Goal: Task Accomplishment & Management: Manage account settings

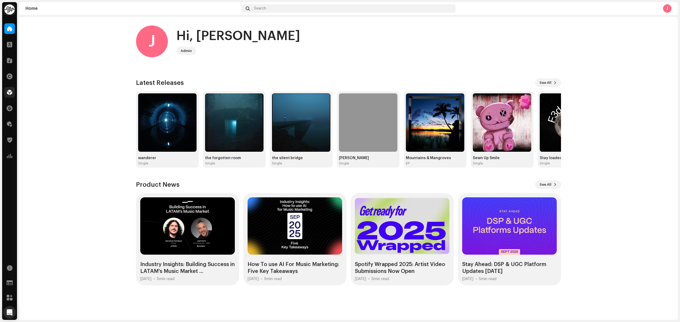
click at [7, 95] on div at bounding box center [9, 92] width 11 height 11
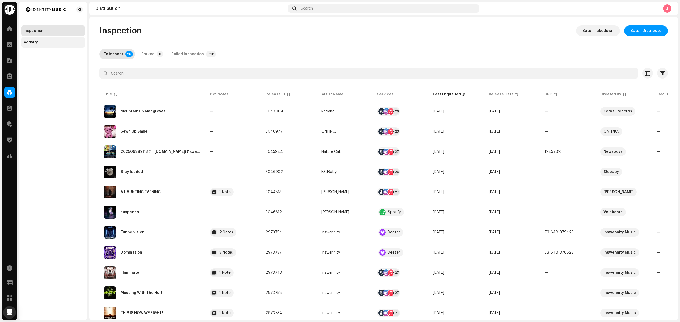
click at [47, 41] on div "Activity" at bounding box center [53, 42] width 60 height 4
click at [273, 49] on div "Distributed" at bounding box center [278, 54] width 21 height 11
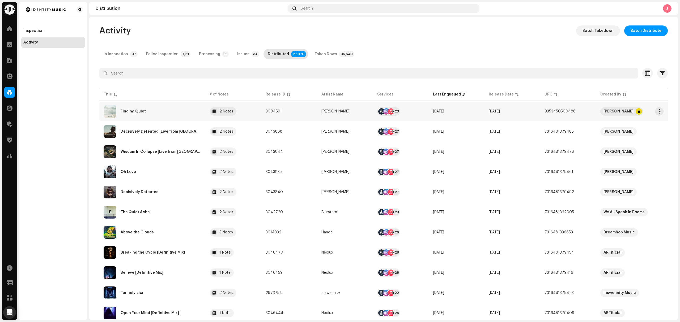
click at [165, 109] on div "Finding Quiet" at bounding box center [153, 111] width 98 height 13
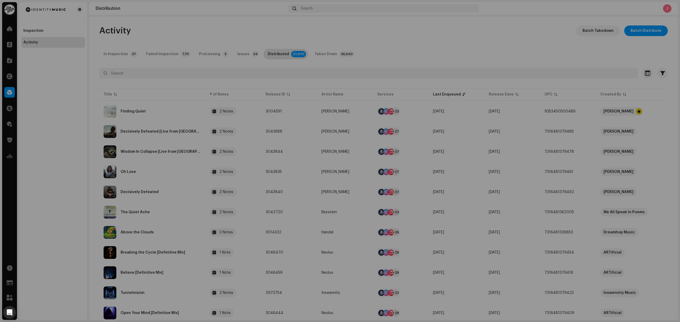
click at [144, 95] on div "Finding Quiet Raphah Service Last Enqueued Last Delivered Status Amazon HD Audi…" at bounding box center [340, 161] width 680 height 322
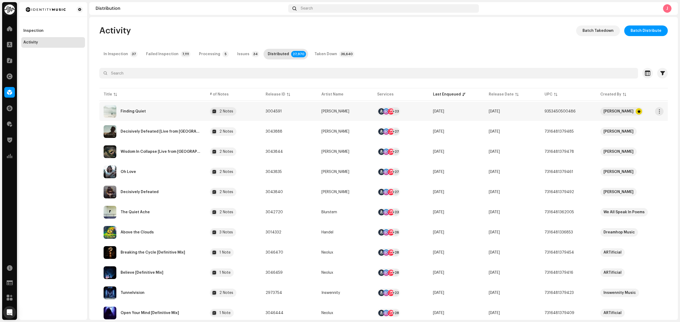
click at [148, 114] on div "Finding Quiet" at bounding box center [153, 111] width 98 height 13
click at [148, 114] on div "Finding Quiet Raphah Service Last Enqueued Last Delivered Status Amazon HD Audi…" at bounding box center [340, 161] width 680 height 322
click at [159, 124] on span "View Release" at bounding box center [165, 123] width 25 height 4
click at [184, 178] on span "View Release" at bounding box center [193, 178] width 25 height 4
click at [35, 26] on div "Inspection" at bounding box center [53, 31] width 64 height 11
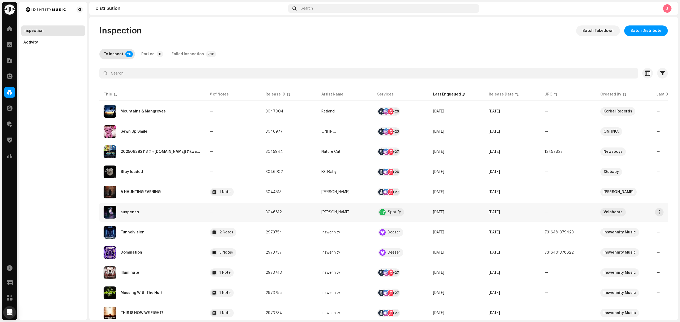
click at [203, 217] on td "suspenso" at bounding box center [152, 212] width 106 height 19
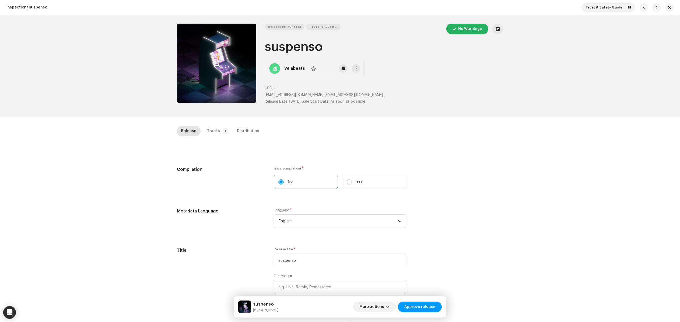
click at [228, 88] on button "Zoom Image" at bounding box center [216, 63] width 79 height 79
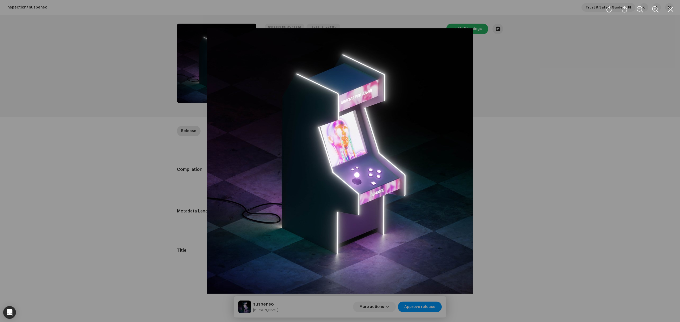
drag, startPoint x: 131, startPoint y: 290, endPoint x: 126, endPoint y: 284, distance: 7.6
click at [131, 290] on div at bounding box center [340, 161] width 680 height 322
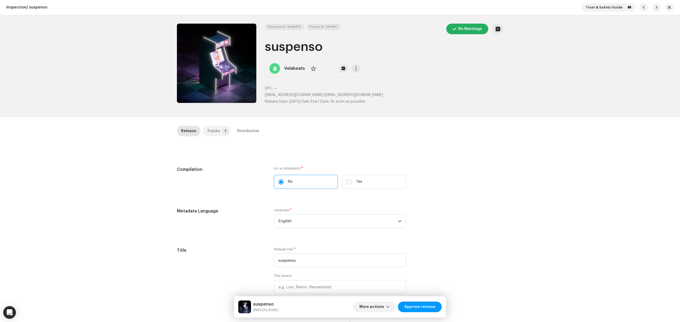
click at [211, 130] on div "Tracks" at bounding box center [213, 131] width 13 height 11
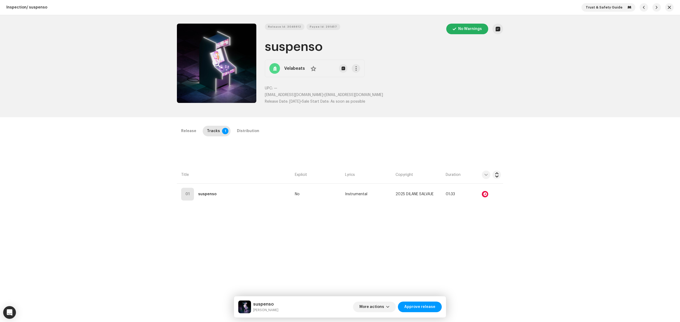
click at [228, 75] on button "Zoom Image" at bounding box center [216, 63] width 79 height 79
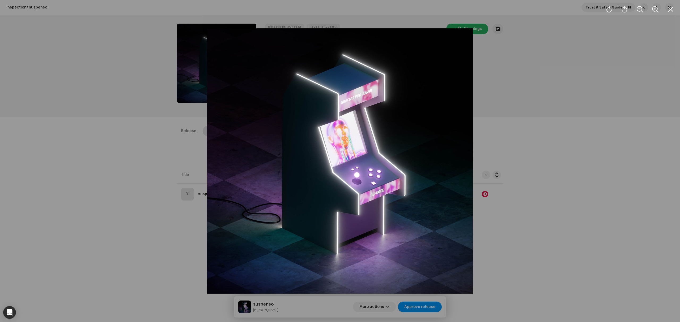
drag, startPoint x: 111, startPoint y: 237, endPoint x: 222, endPoint y: 177, distance: 126.8
click at [114, 237] on div at bounding box center [340, 161] width 680 height 322
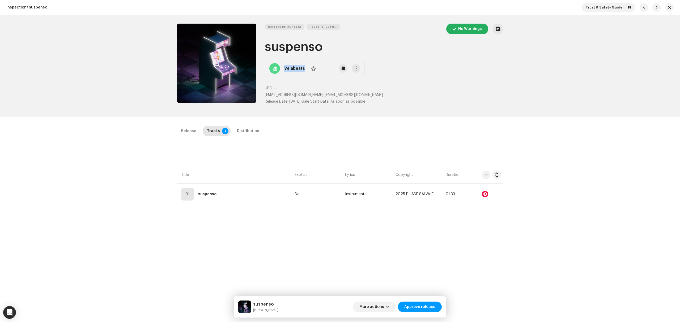
copy div "Velabeats No"
drag, startPoint x: 306, startPoint y: 75, endPoint x: 283, endPoint y: 72, distance: 23.6
click at [283, 72] on div "Velabeats No" at bounding box center [315, 69] width 100 height 18
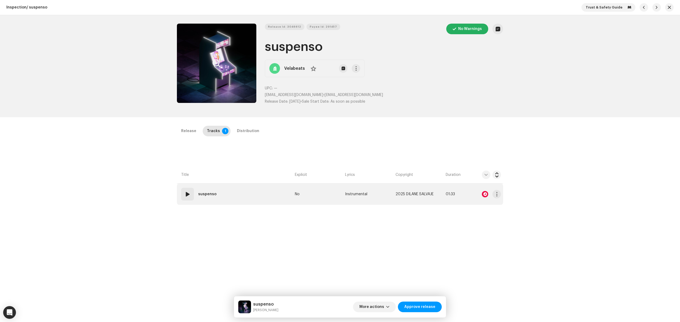
click at [243, 186] on td "01 suspenso" at bounding box center [235, 194] width 116 height 21
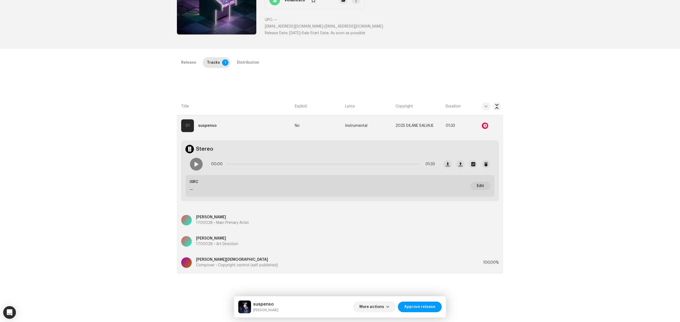
scroll to position [71, 0]
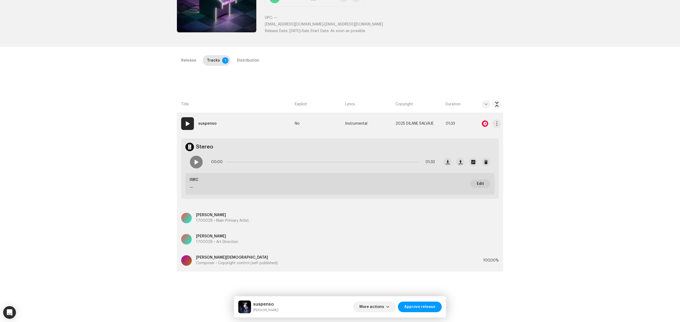
click at [485, 124] on div at bounding box center [485, 124] width 6 height 6
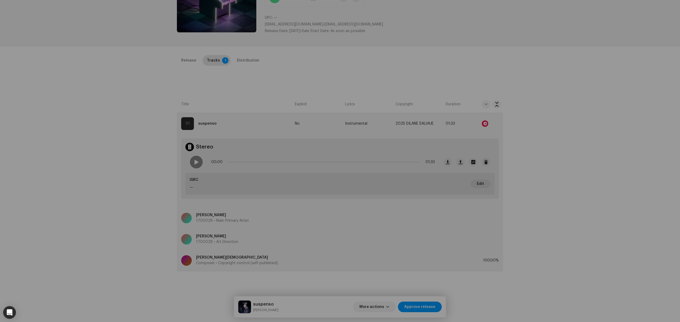
click at [117, 163] on div "Audio Recognition by Remix/Sample 8 Cover Song 1 All results require review/lis…" at bounding box center [340, 161] width 680 height 322
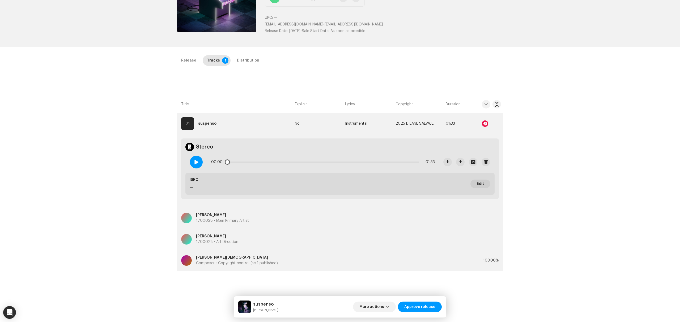
click at [197, 165] on div at bounding box center [196, 162] width 13 height 13
drag, startPoint x: 227, startPoint y: 163, endPoint x: 309, endPoint y: 168, distance: 82.2
click at [307, 168] on div "00:32 01:33" at bounding box center [312, 162] width 253 height 21
drag, startPoint x: 311, startPoint y: 163, endPoint x: 404, endPoint y: 170, distance: 93.8
click at [404, 170] on div "00:41 01:33" at bounding box center [312, 162] width 253 height 21
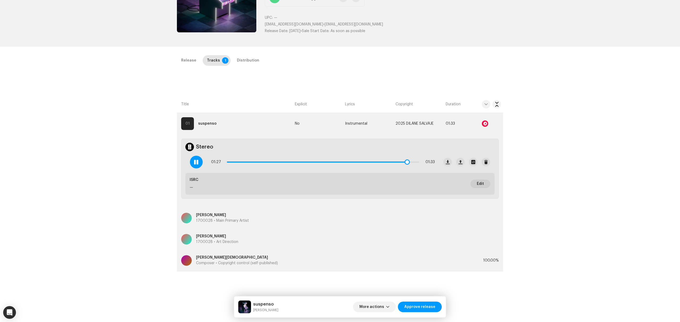
click at [198, 163] on div at bounding box center [196, 162] width 13 height 13
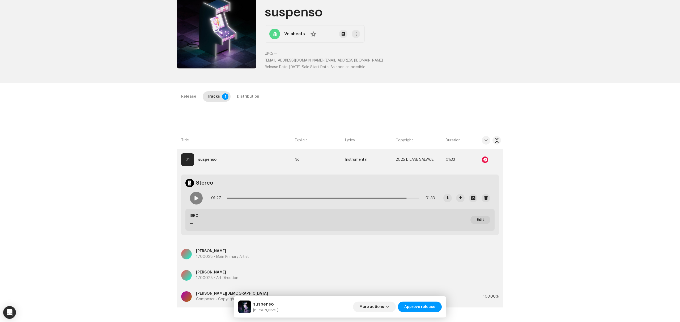
scroll to position [0, 0]
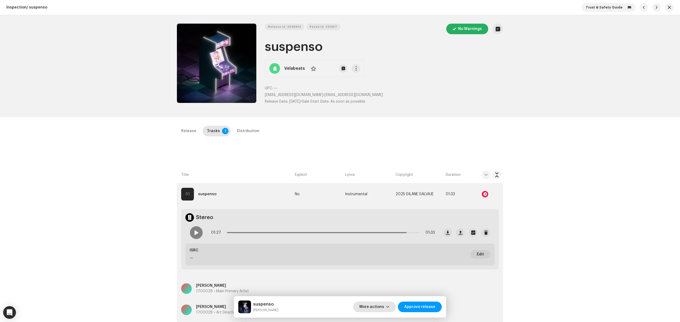
click at [369, 307] on span "More actions" at bounding box center [371, 307] width 25 height 11
click at [375, 270] on div "Fail & Return" at bounding box center [386, 272] width 54 height 11
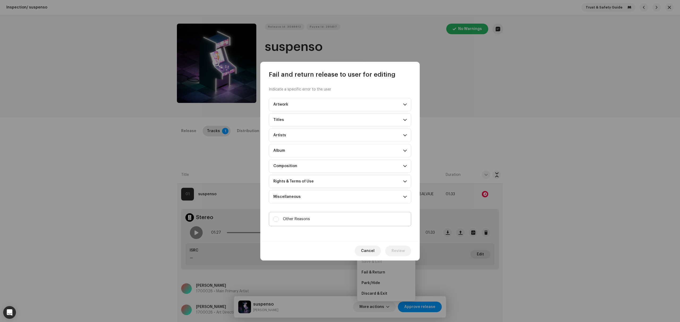
click at [328, 219] on label "Other Reasons" at bounding box center [340, 219] width 142 height 14
click at [279, 219] on input "Other Reasons" at bounding box center [275, 219] width 5 height 5
checkbox input "true"
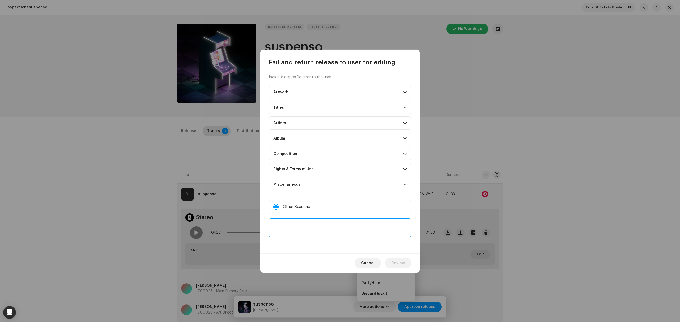
click at [323, 222] on textarea at bounding box center [340, 228] width 142 height 19
click at [362, 220] on textarea at bounding box center [340, 228] width 142 height 19
paste textarea "Velabeats"
type textarea "Your current deal with us in for the Artist 'Velabeats' only, can you contact t…"
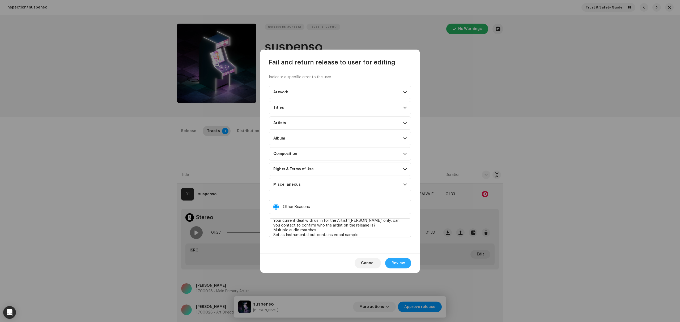
click at [405, 269] on button "Review" at bounding box center [398, 263] width 26 height 11
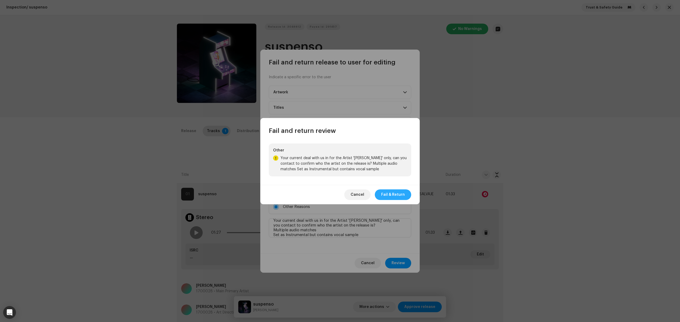
click at [397, 199] on span "Fail & Return" at bounding box center [393, 195] width 24 height 11
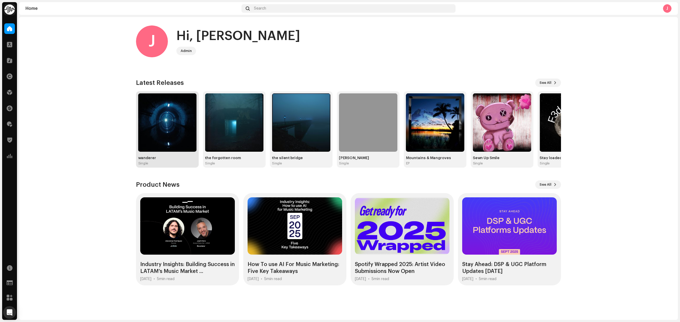
click at [165, 128] on img at bounding box center [167, 123] width 58 height 58
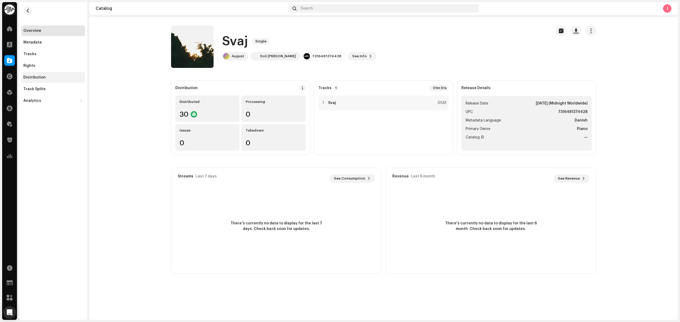
click at [41, 81] on div "Distribution" at bounding box center [53, 77] width 64 height 11
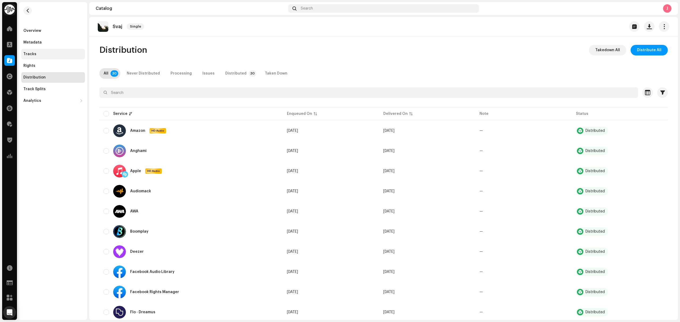
click at [48, 54] on div "Tracks" at bounding box center [53, 54] width 60 height 4
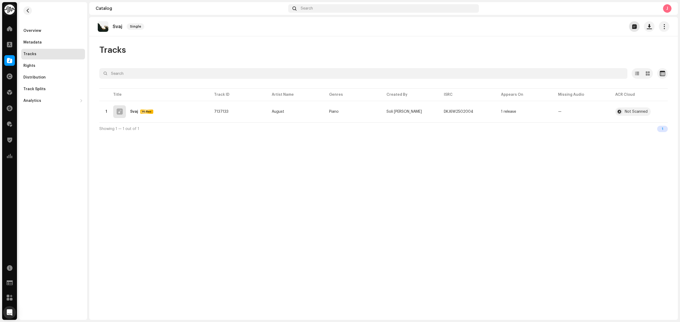
click at [632, 27] on span "button" at bounding box center [634, 26] width 5 height 4
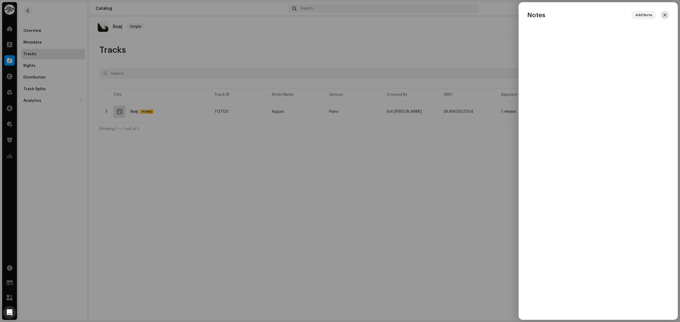
click at [668, 14] on button "button" at bounding box center [665, 15] width 9 height 9
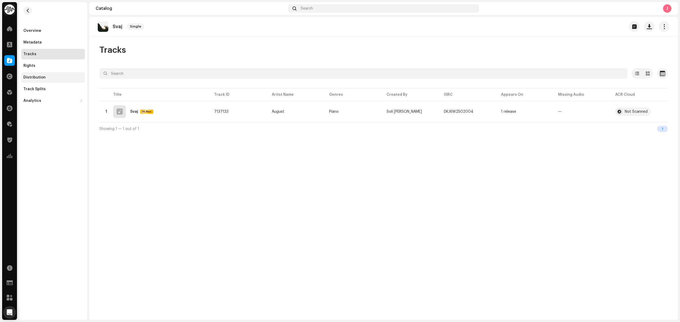
click at [64, 77] on div "Distribution" at bounding box center [53, 77] width 60 height 4
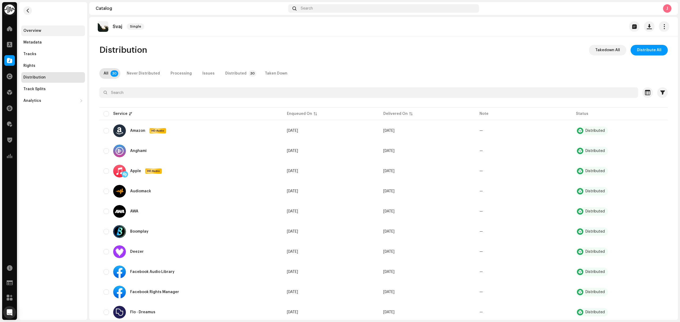
click at [37, 30] on div "Overview" at bounding box center [32, 31] width 18 height 4
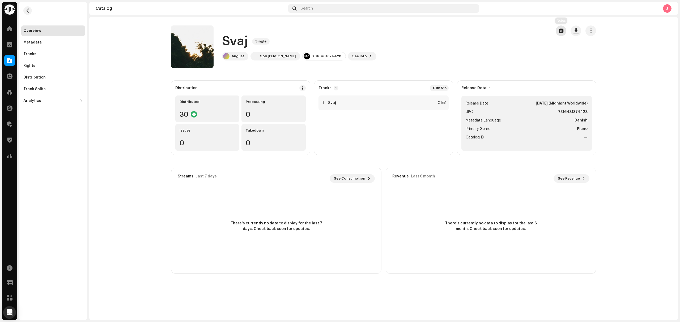
click at [558, 31] on button "button" at bounding box center [561, 31] width 11 height 11
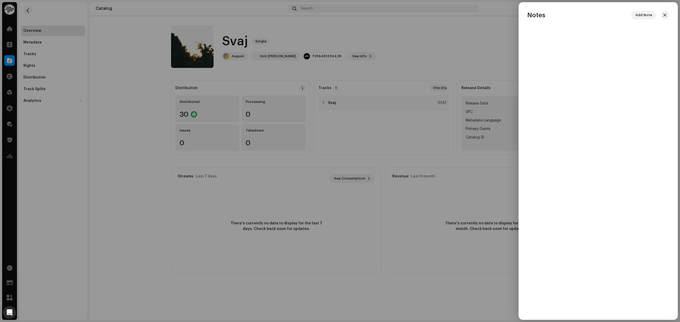
click at [409, 61] on div at bounding box center [340, 161] width 680 height 322
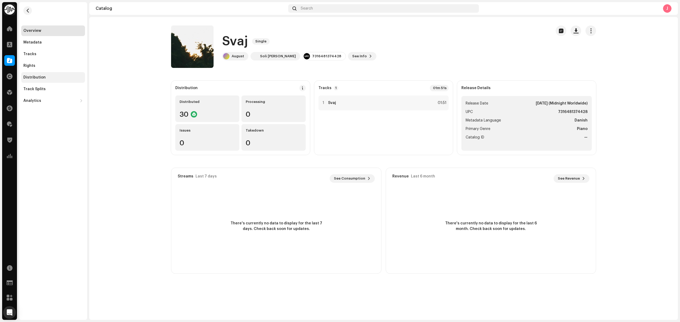
click at [40, 80] on div "Distribution" at bounding box center [53, 77] width 64 height 11
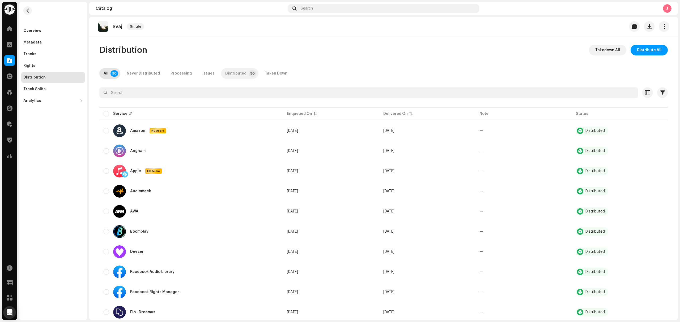
click at [229, 74] on div "Distributed" at bounding box center [235, 73] width 21 height 11
click at [66, 30] on div "Overview" at bounding box center [53, 31] width 60 height 4
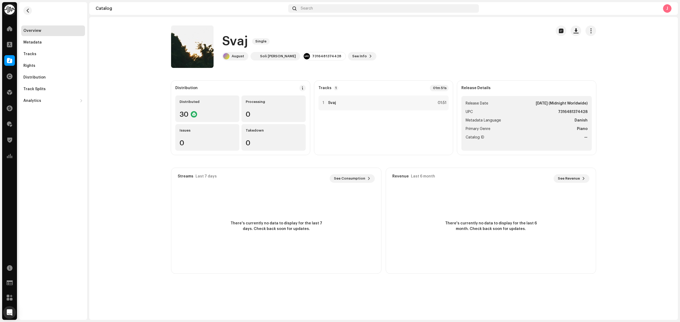
click at [100, 147] on catalog-releases-details-overview "Svaj Single Svaj Single August Soli Deo Gloria 7316481374428 See Info Distribut…" at bounding box center [383, 150] width 589 height 266
click at [42, 83] on div "Overview Metadata Tracks Rights Distribution Track Splits Analytics Consumption…" at bounding box center [53, 66] width 64 height 81
click at [41, 75] on div "Distribution" at bounding box center [53, 77] width 64 height 11
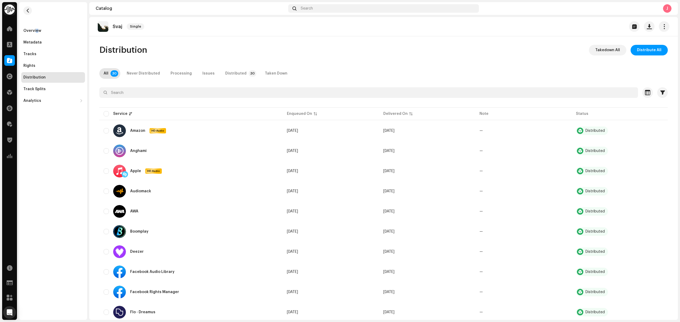
click at [35, 36] on div "Overview Metadata Tracks Rights Distribution Track Splits Analytics Consumption…" at bounding box center [53, 66] width 64 height 81
click at [32, 33] on div at bounding box center [32, 33] width 0 height 0
click at [22, 30] on div "Overview Metadata Tracks Rights Distribution Track Splits Analytics Consumption…" at bounding box center [53, 54] width 68 height 104
click at [27, 32] on div "Overview" at bounding box center [32, 31] width 18 height 4
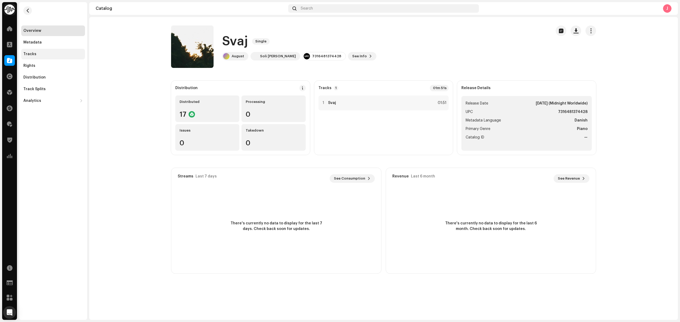
click at [39, 52] on div "Tracks" at bounding box center [53, 54] width 60 height 4
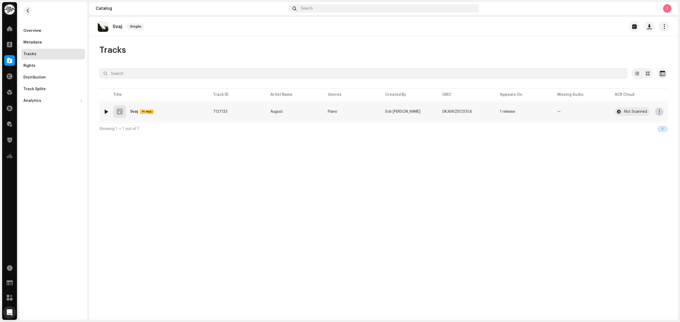
click at [659, 115] on button "button" at bounding box center [659, 112] width 9 height 9
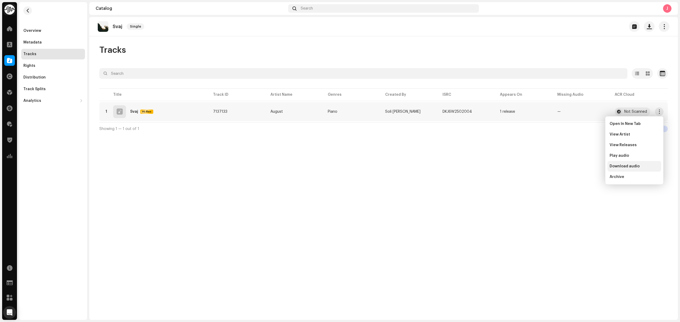
click at [634, 166] on span "Download audio" at bounding box center [625, 166] width 30 height 4
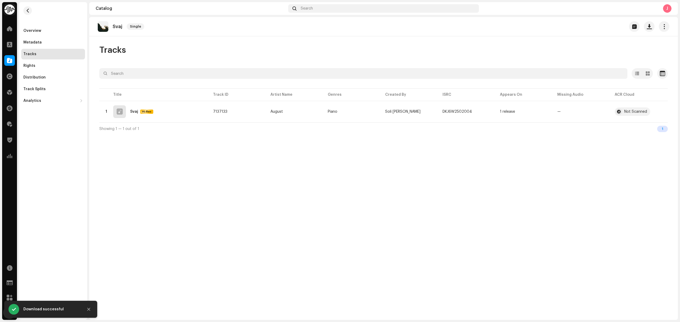
click at [512, 201] on div "Svaj Single Tracks Selected 0 Select all 1 Options Filters Distribution status …" at bounding box center [383, 168] width 589 height 303
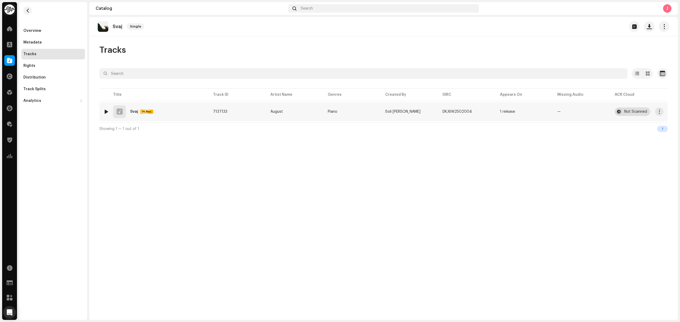
click at [634, 110] on div "Not Scanned" at bounding box center [635, 112] width 23 height 4
click at [479, 176] on div "Svaj Single Tracks Selected 0 Select all 1 Options Filters Distribution status …" at bounding box center [383, 168] width 589 height 303
click at [632, 28] on span "button" at bounding box center [634, 26] width 5 height 4
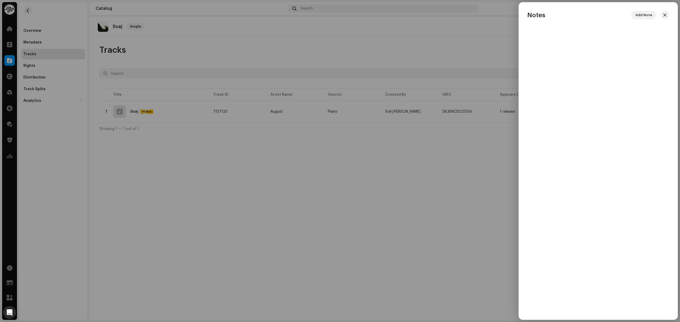
click at [363, 183] on div at bounding box center [340, 161] width 680 height 322
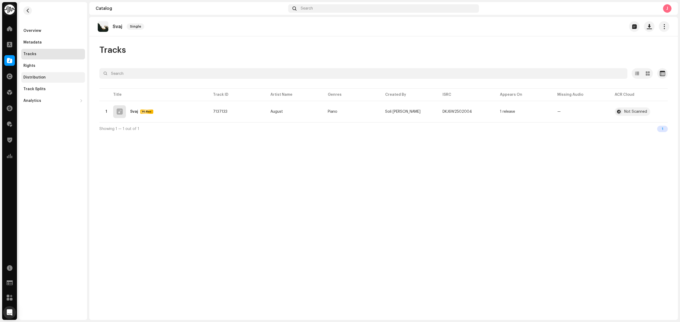
click at [40, 78] on div "Distribution" at bounding box center [34, 77] width 22 height 4
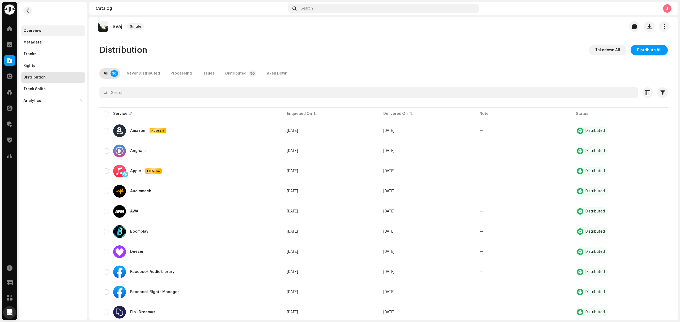
drag, startPoint x: 343, startPoint y: 0, endPoint x: 52, endPoint y: 32, distance: 292.1
click at [52, 32] on div "Overview" at bounding box center [53, 31] width 60 height 4
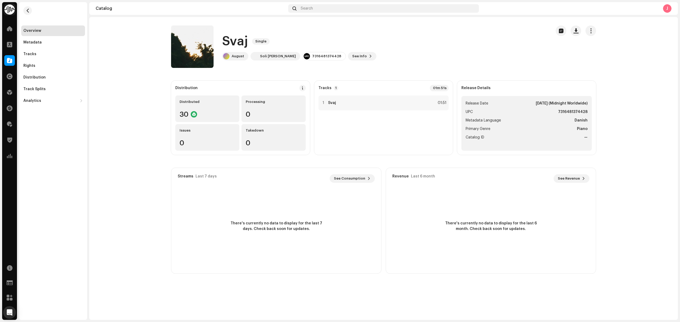
click at [145, 133] on catalog-releases-details-overview "Svaj Single Svaj Single August Soli Deo Gloria 7316481374428 See Info Distribut…" at bounding box center [383, 150] width 589 height 266
drag, startPoint x: 120, startPoint y: 70, endPoint x: 124, endPoint y: 68, distance: 4.5
click at [120, 70] on catalog-releases-details-overview "Svaj Single Svaj Single August Soli Deo Gloria 7316481374428 See Info Distribut…" at bounding box center [383, 150] width 589 height 266
click at [152, 174] on catalog-releases-details-overview "Svaj Single Svaj Single August Soli Deo Gloria 7316481374428 See Info Distribut…" at bounding box center [383, 150] width 589 height 266
click at [559, 31] on span "button" at bounding box center [561, 31] width 5 height 4
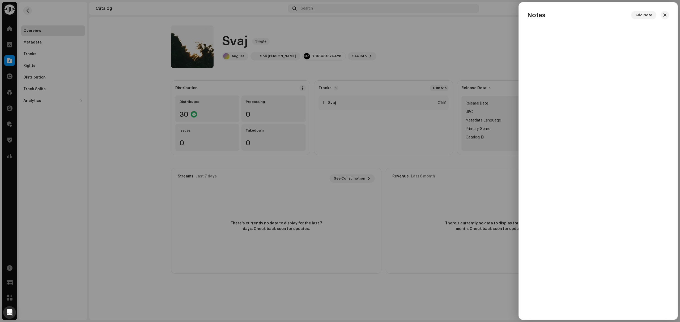
click at [137, 162] on div at bounding box center [340, 161] width 680 height 322
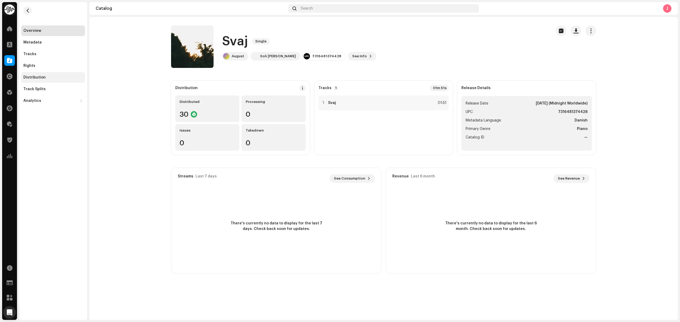
click at [58, 80] on div "Distribution" at bounding box center [53, 77] width 64 height 11
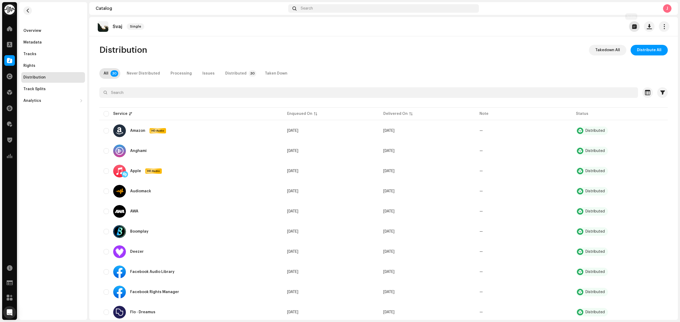
click at [632, 26] on span "button" at bounding box center [634, 26] width 5 height 4
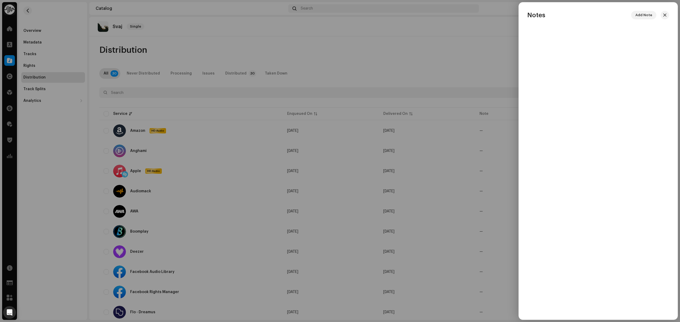
click at [407, 73] on div at bounding box center [340, 161] width 680 height 322
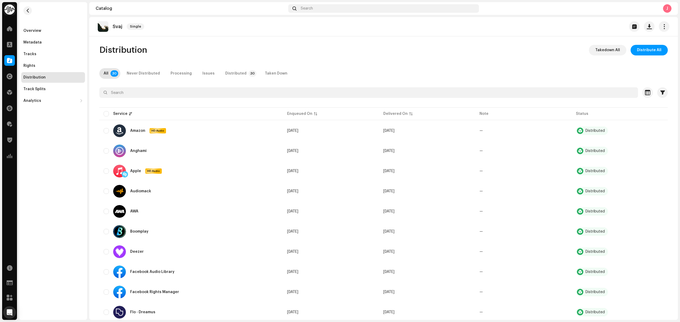
click at [66, 187] on div "Overview Metadata Tracks Rights Distribution Track Splits Analytics Consumption…" at bounding box center [53, 161] width 68 height 318
click at [629, 27] on button "button" at bounding box center [634, 26] width 11 height 11
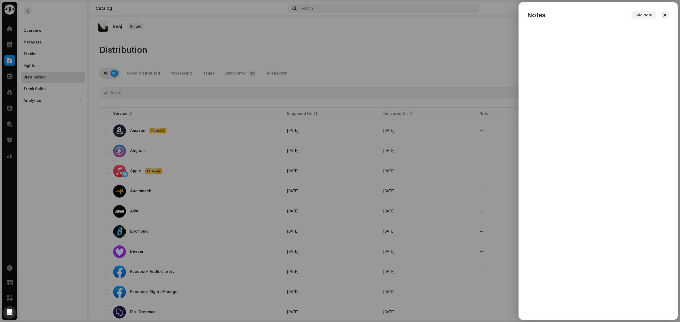
drag, startPoint x: 406, startPoint y: 48, endPoint x: 505, endPoint y: 58, distance: 99.0
click at [406, 48] on div at bounding box center [340, 161] width 680 height 322
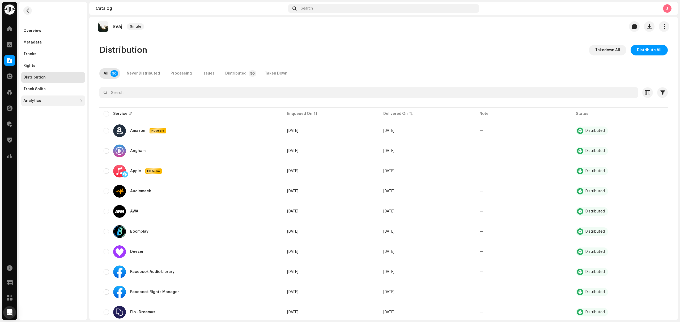
drag, startPoint x: 41, startPoint y: 182, endPoint x: 45, endPoint y: 98, distance: 83.7
click at [41, 182] on div "Overview Metadata Tracks Rights Distribution Track Splits Analytics Consumption…" at bounding box center [53, 161] width 68 height 318
click at [46, 54] on div "Tracks" at bounding box center [53, 54] width 60 height 4
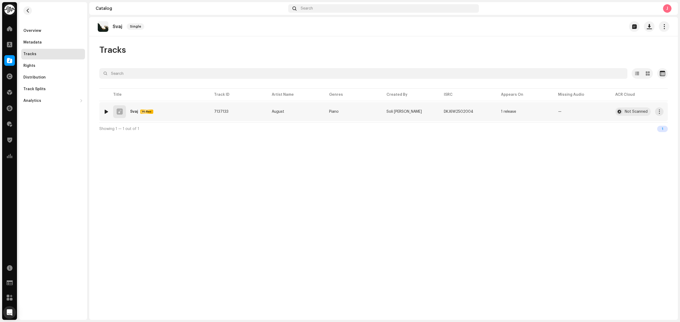
click at [105, 112] on div at bounding box center [106, 112] width 4 height 4
click at [133, 308] on span at bounding box center [131, 310] width 3 height 4
click at [130, 312] on div at bounding box center [132, 309] width 9 height 9
click at [209, 311] on div "00:04 01:51" at bounding box center [394, 309] width 499 height 4
click at [213, 306] on div "00:05 01:51" at bounding box center [394, 309] width 533 height 9
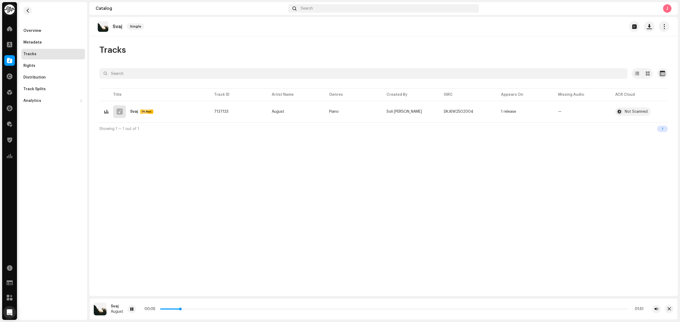
click at [214, 309] on p-slider at bounding box center [394, 309] width 468 height 1
click at [135, 308] on div at bounding box center [132, 309] width 9 height 9
click at [56, 29] on div "Overview" at bounding box center [53, 31] width 60 height 4
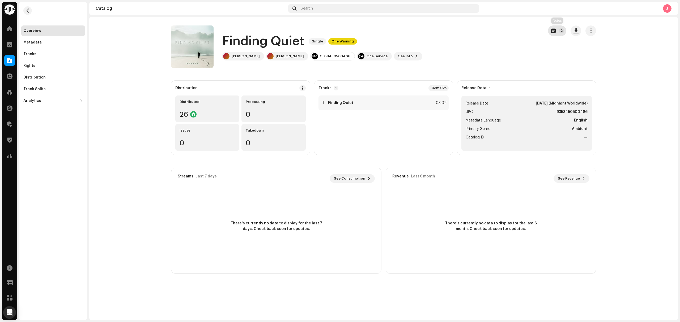
click at [563, 30] on p-badge "2" at bounding box center [561, 30] width 5 height 5
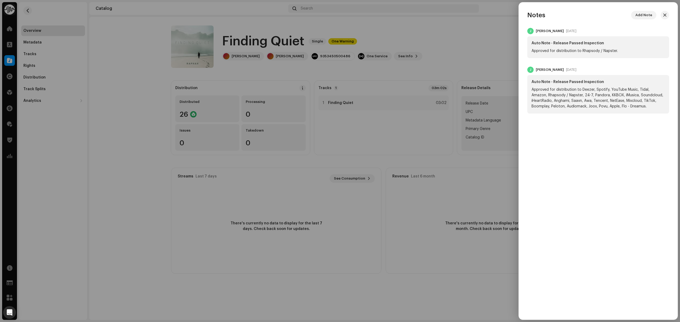
click at [666, 14] on span "button" at bounding box center [664, 15] width 3 height 4
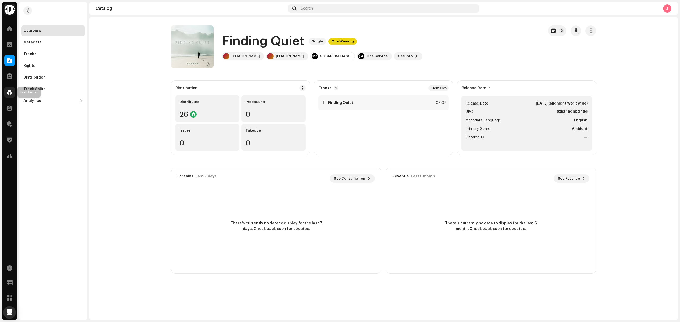
click at [4, 89] on div at bounding box center [9, 92] width 11 height 11
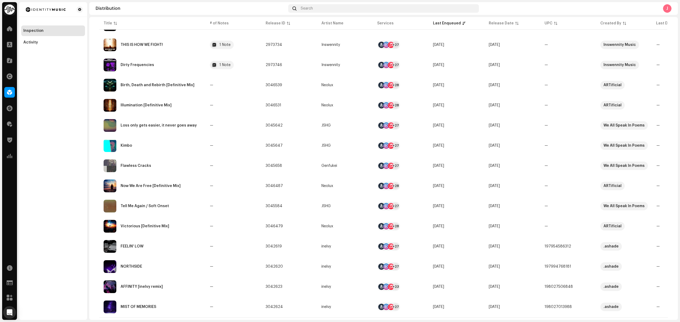
scroll to position [282, 0]
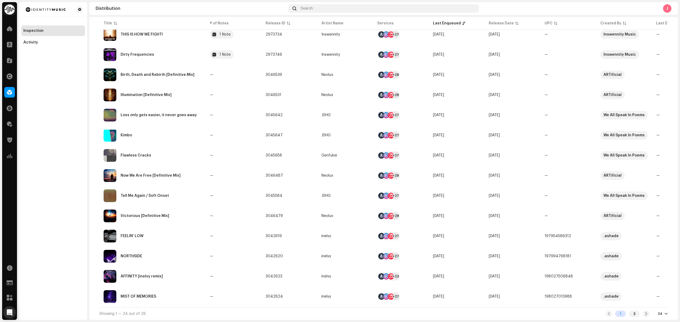
drag, startPoint x: 48, startPoint y: 151, endPoint x: 52, endPoint y: 151, distance: 3.5
click at [48, 151] on div "Inspection Activity" at bounding box center [53, 161] width 68 height 318
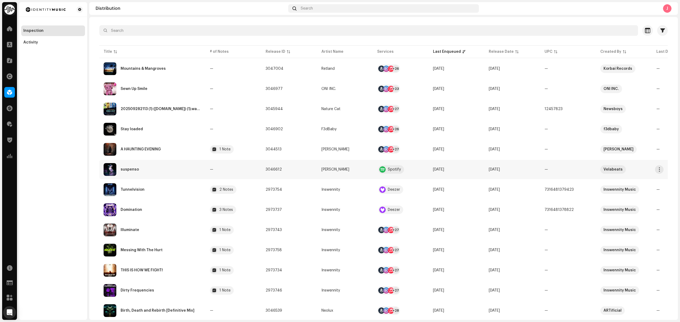
scroll to position [0, 0]
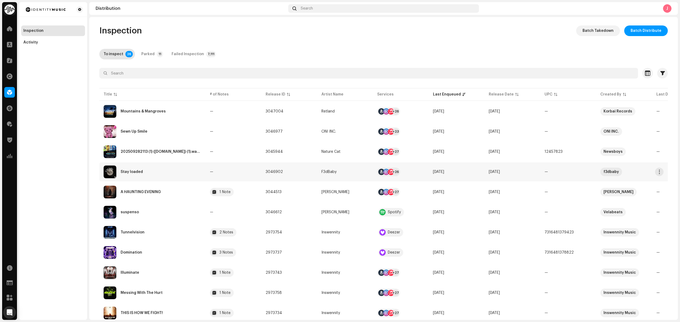
click at [172, 172] on div "Stay loaded" at bounding box center [153, 172] width 98 height 13
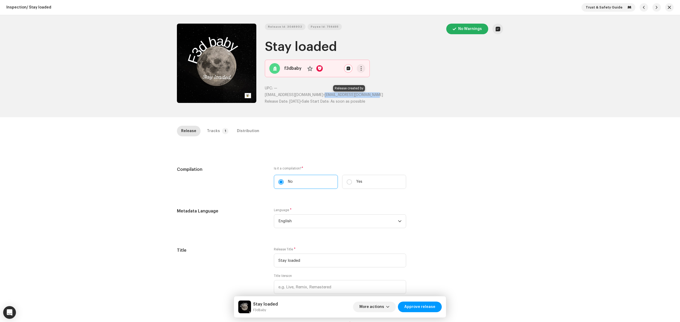
copy span "gregorysanford85@gmail.com"
drag, startPoint x: 384, startPoint y: 96, endPoint x: 322, endPoint y: 95, distance: 61.4
click at [322, 95] on p "gregorysanford85@gmail.com • gregorysanford85@gmail.com" at bounding box center [384, 95] width 238 height 6
click at [418, 71] on div "Release Id: 3046902 Payee Id: 756495 No Warnings Stay loaded f3dbaby No UPC: — …" at bounding box center [384, 66] width 238 height 85
click at [375, 309] on span "More actions" at bounding box center [371, 307] width 25 height 11
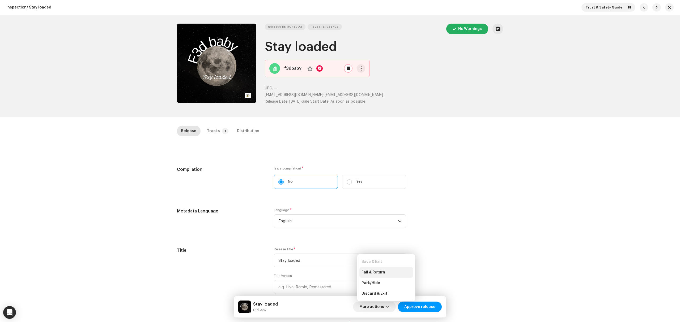
click at [383, 273] on span "Fail & Return" at bounding box center [374, 273] width 24 height 4
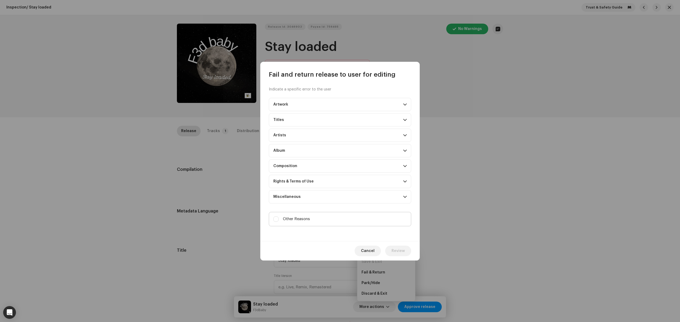
click at [338, 217] on label "Other Reasons" at bounding box center [340, 219] width 142 height 14
click at [279, 217] on input "Other Reasons" at bounding box center [275, 219] width 5 height 5
checkbox input "true"
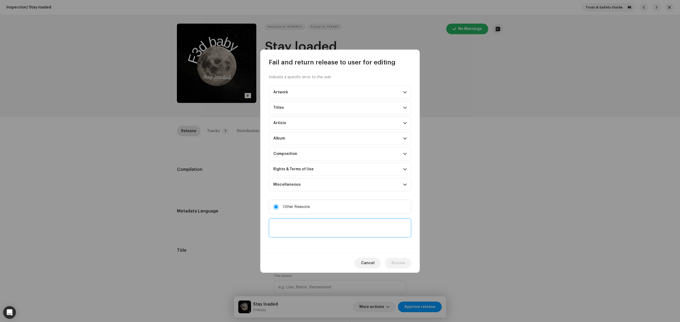
click at [345, 236] on textarea at bounding box center [340, 228] width 142 height 19
paste textarea "PLEASE READ: We've noticed you don't currently have a deal with us! We are an i…"
type textarea "PLEASE READ: We've noticed you don't currently have a deal with us! We are an i…"
click at [398, 264] on span "Review" at bounding box center [398, 263] width 13 height 11
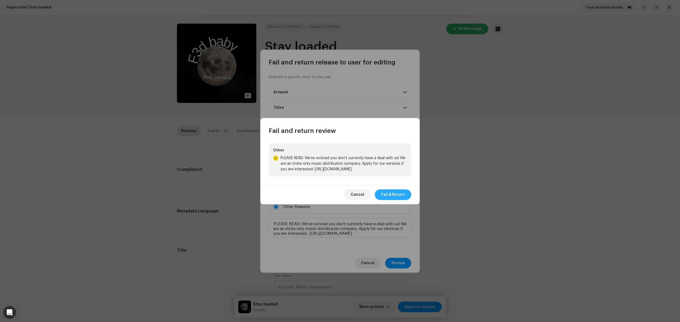
click at [394, 194] on span "Fail & Return" at bounding box center [393, 195] width 24 height 11
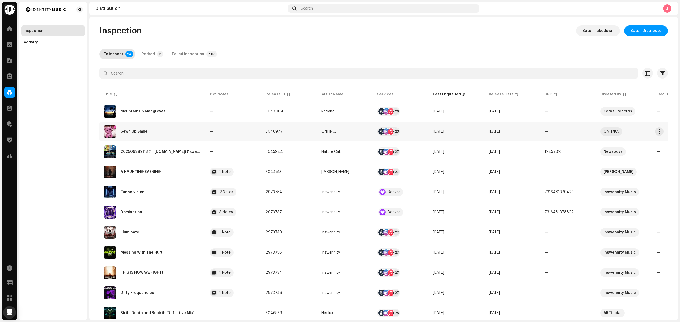
click at [180, 134] on div "Sewn Up Smile" at bounding box center [153, 131] width 98 height 13
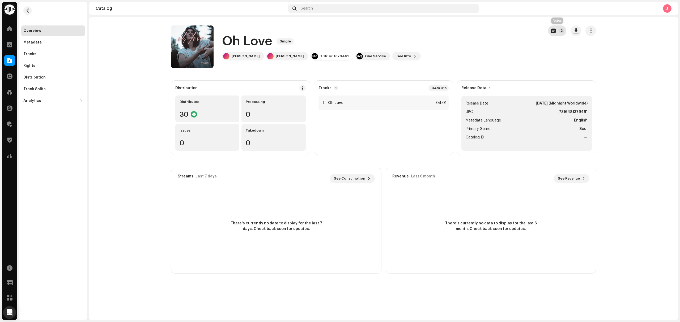
click at [557, 32] on button "2" at bounding box center [557, 31] width 18 height 11
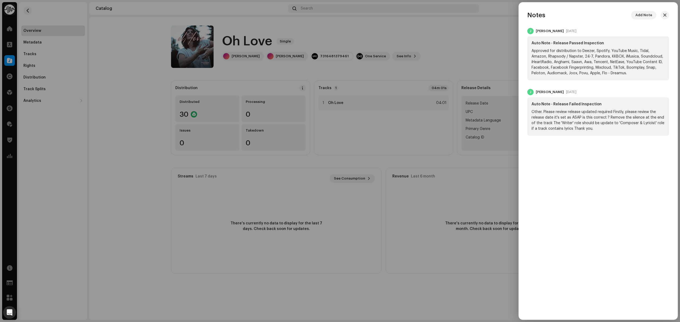
drag, startPoint x: 139, startPoint y: 129, endPoint x: 137, endPoint y: 129, distance: 2.9
click at [139, 129] on div at bounding box center [340, 161] width 680 height 322
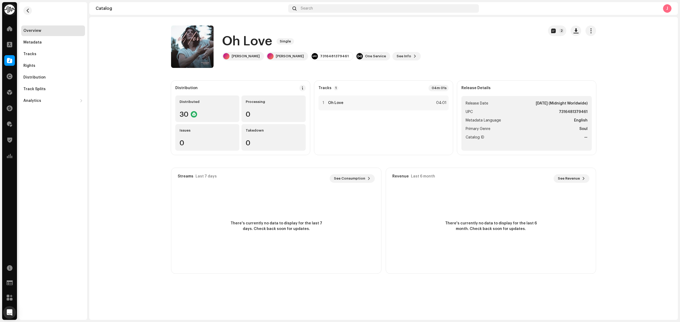
click at [151, 169] on catalog-releases-details-overview "Oh Love Single 2 Oh Love Single [PERSON_NAME] [PERSON_NAME] 7316481379461 One S…" at bounding box center [383, 150] width 589 height 266
click at [43, 52] on div "Tracks" at bounding box center [53, 54] width 60 height 4
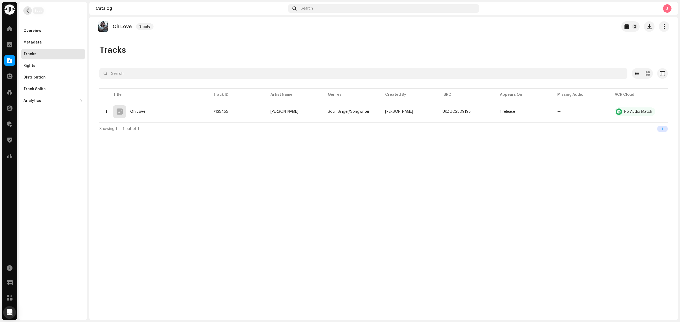
click at [23, 9] on button "button" at bounding box center [27, 10] width 9 height 9
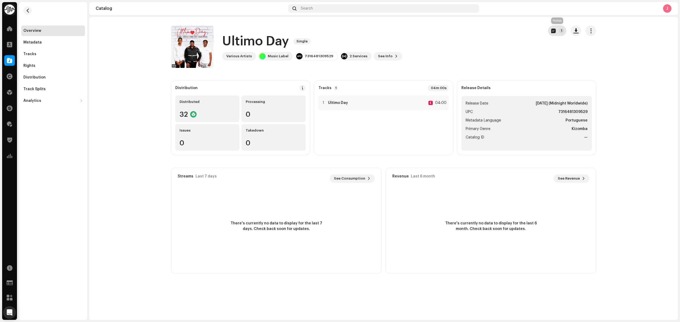
click at [549, 32] on button "1" at bounding box center [557, 31] width 18 height 11
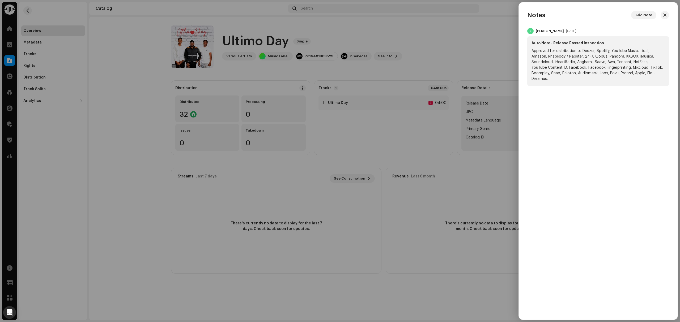
click at [457, 46] on div at bounding box center [340, 161] width 680 height 322
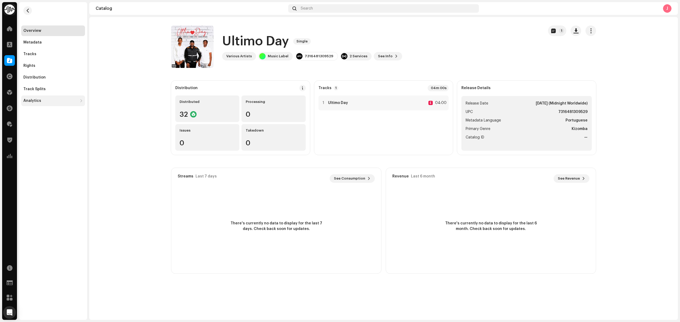
drag, startPoint x: 135, startPoint y: 115, endPoint x: 75, endPoint y: 97, distance: 63.5
click at [135, 115] on catalog-releases-details-overview "Ultimo Day Single 1 Ultimo Day Single Various Artists Music Label 7316481309529…" at bounding box center [383, 150] width 589 height 266
click at [7, 58] on span at bounding box center [9, 60] width 5 height 4
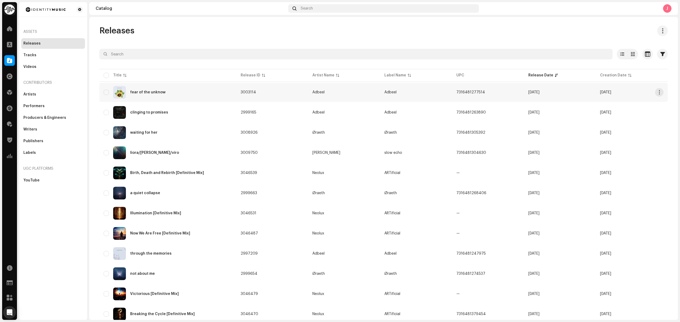
click at [205, 96] on div "fear of the unknow" at bounding box center [168, 92] width 129 height 13
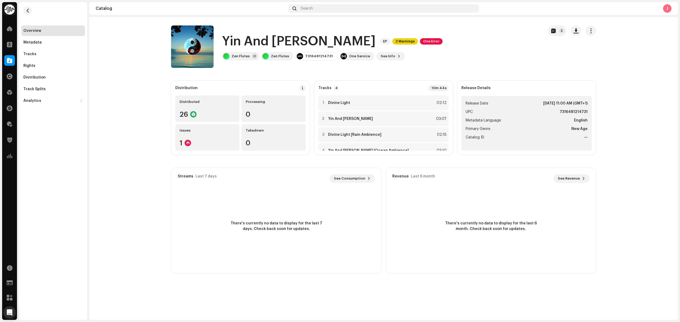
click at [150, 128] on catalog-releases-details-overview "Yin And Yang EP 2 Warnings One Error 2 Yin And Yang EP 2 Warnings One Error Zen…" at bounding box center [383, 150] width 589 height 266
click at [135, 91] on catalog-releases-details-overview "Yin And Yang EP 2 Warnings One Error 2 Yin And Yang EP 2 Warnings One Error Zen…" at bounding box center [383, 150] width 589 height 266
click at [561, 30] on p-badge "2" at bounding box center [561, 30] width 5 height 5
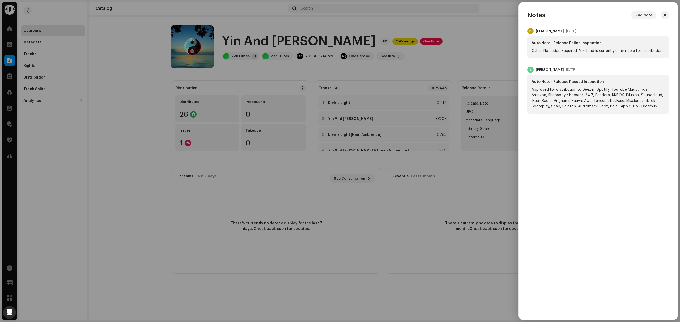
click at [449, 53] on div at bounding box center [340, 161] width 680 height 322
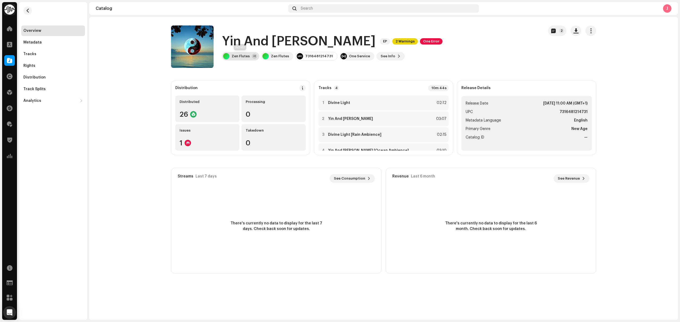
click at [246, 57] on div "Zen Flutes" at bounding box center [241, 56] width 18 height 4
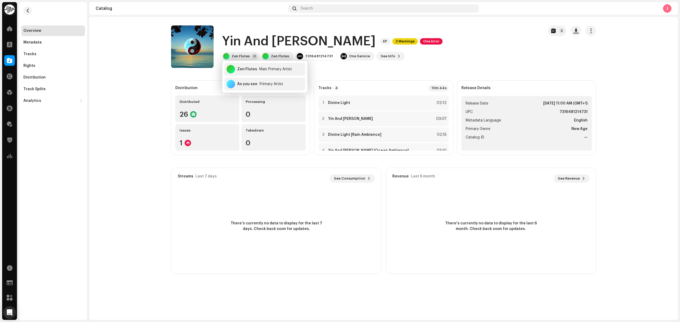
click at [155, 74] on catalog-releases-details-overview "Yin And Yang EP 2 Warnings One Error 2 Yin And Yang EP 2 Warnings One Error Zen…" at bounding box center [383, 150] width 589 height 266
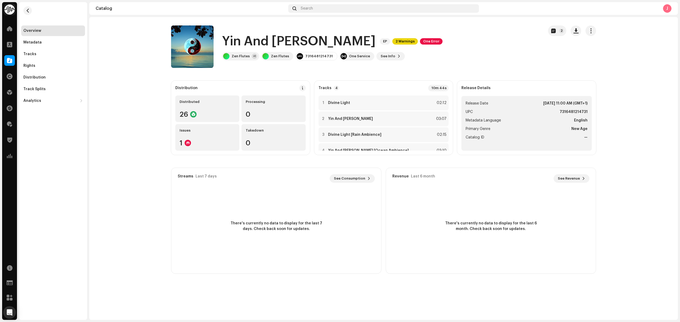
click at [624, 223] on catalog-releases-details-overview "Yin And Yang EP 2 Warnings One Error 2 Yin And Yang EP 2 Warnings One Error Zen…" at bounding box center [383, 150] width 589 height 266
click at [136, 164] on catalog-releases-details-overview "Yin And Yang EP 2 Warnings One Error 2 Yin And Yang EP 2 Warnings One Error Zen…" at bounding box center [383, 150] width 589 height 266
click at [7, 60] on span at bounding box center [9, 60] width 5 height 4
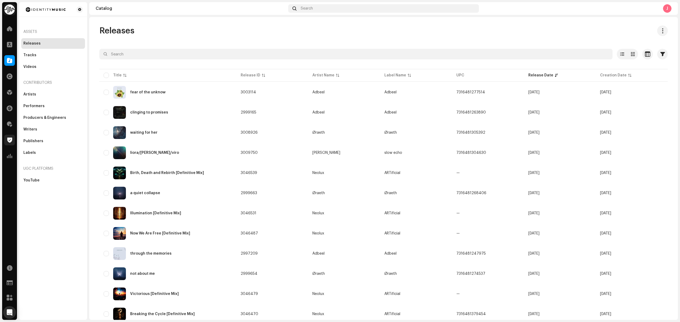
click at [8, 139] on span at bounding box center [9, 140] width 5 height 4
click at [12, 121] on div at bounding box center [9, 124] width 11 height 11
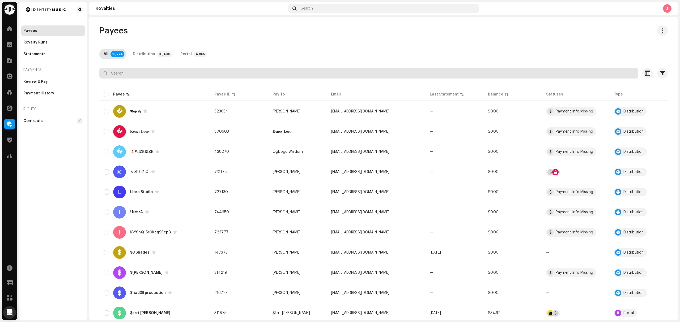
click at [132, 75] on input "text" at bounding box center [368, 73] width 539 height 11
paste input "pmohnen@gmail.com"
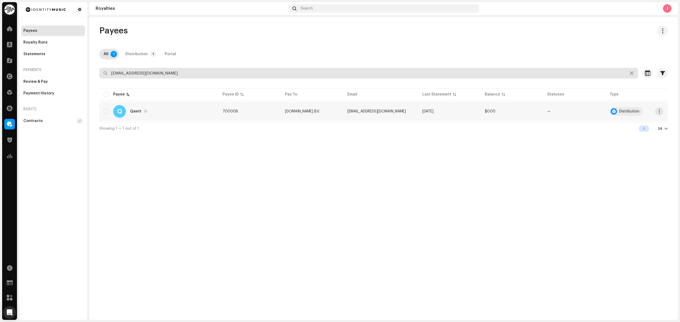
type input "pmohnen@gmail.com"
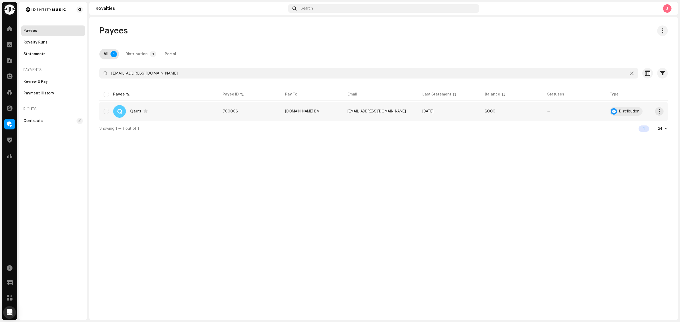
click at [176, 114] on div "Q Qaett" at bounding box center [159, 111] width 111 height 13
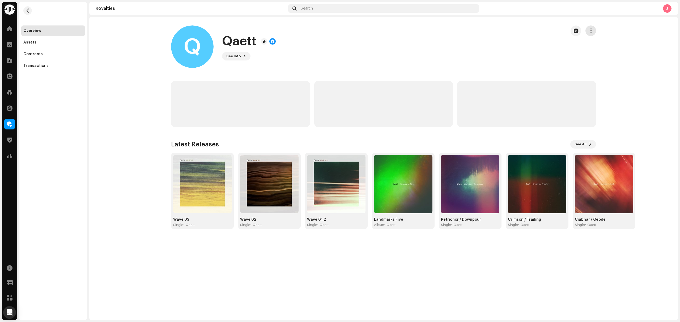
click at [590, 26] on button "button" at bounding box center [590, 31] width 11 height 11
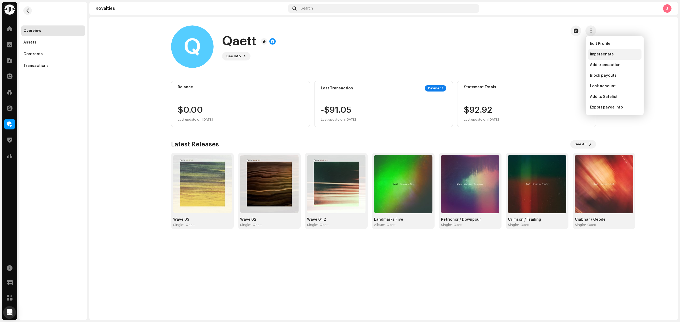
click at [592, 52] on div "Impersonate" at bounding box center [615, 54] width 54 height 11
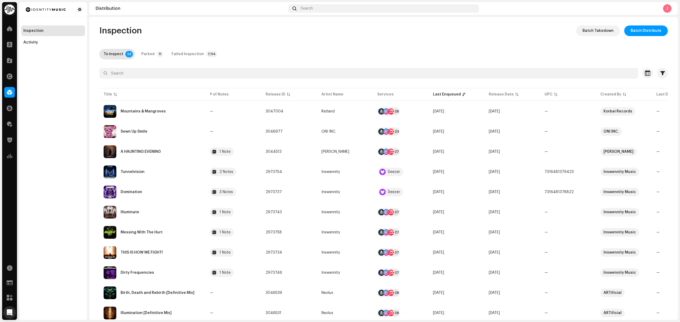
drag, startPoint x: 66, startPoint y: 267, endPoint x: 64, endPoint y: 261, distance: 6.7
click at [67, 267] on div "Inspection Activity" at bounding box center [53, 161] width 68 height 318
